Goal: Information Seeking & Learning: Learn about a topic

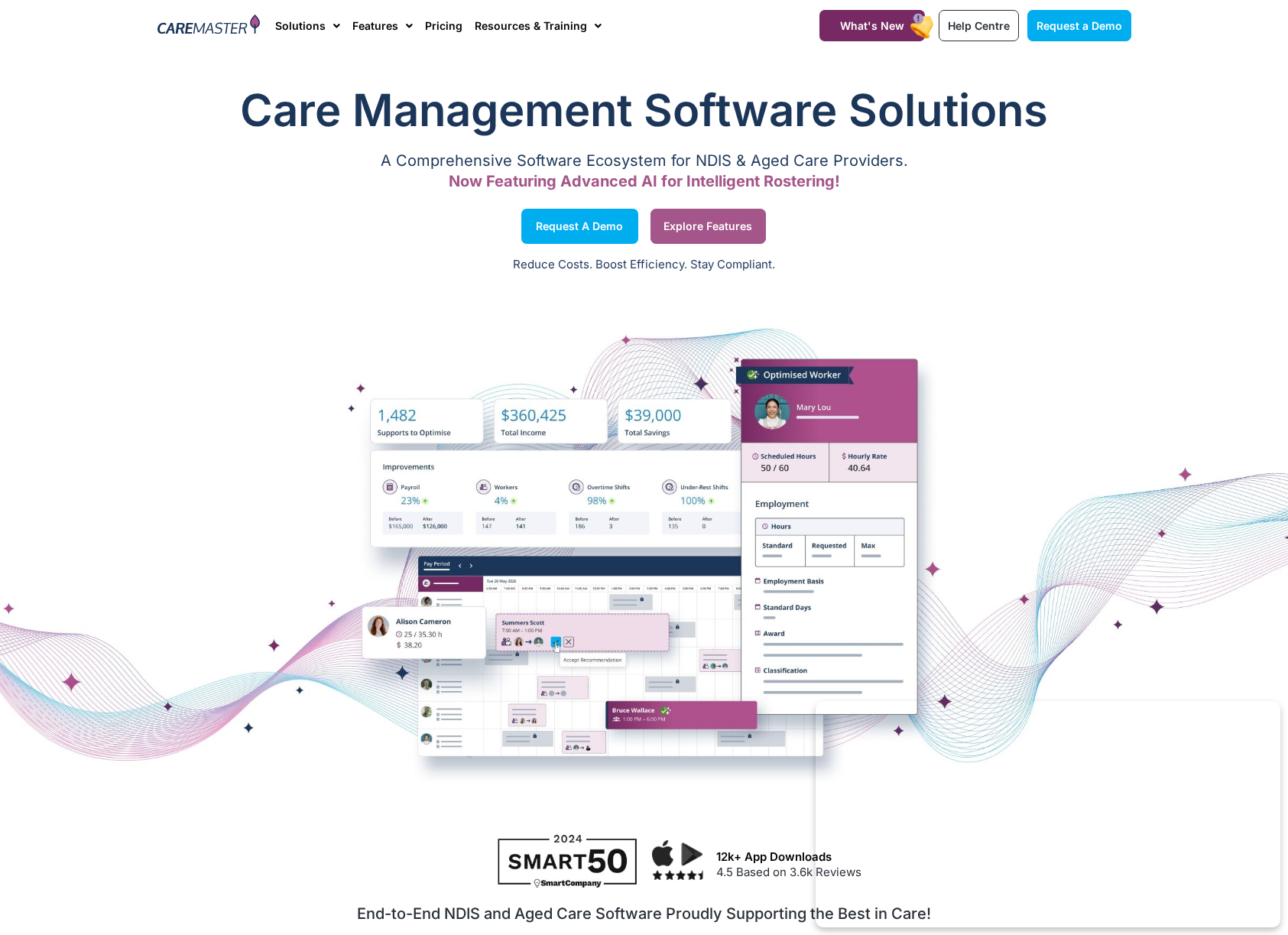
click at [700, 222] on span "Explore Features" at bounding box center [708, 226] width 88 height 8
